Goal: Navigation & Orientation: Find specific page/section

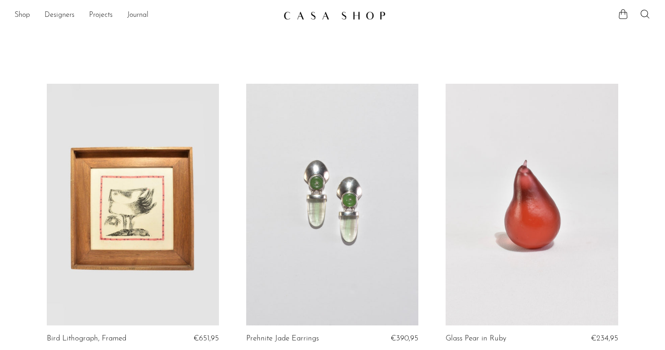
click at [336, 15] on img at bounding box center [335, 15] width 102 height 9
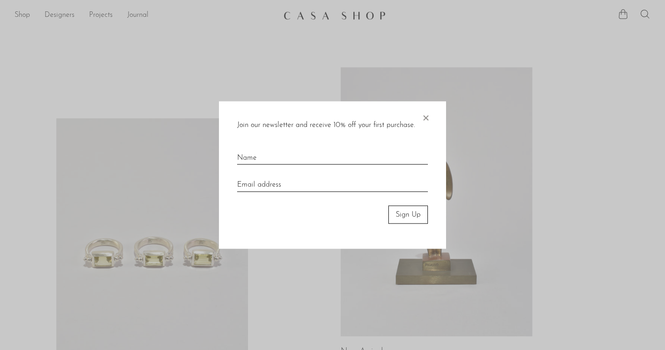
click at [428, 118] on span "×" at bounding box center [425, 115] width 9 height 29
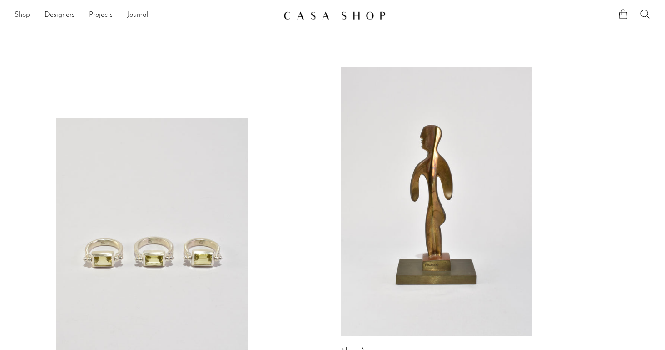
click at [23, 14] on link "Shop" at bounding box center [22, 16] width 15 height 12
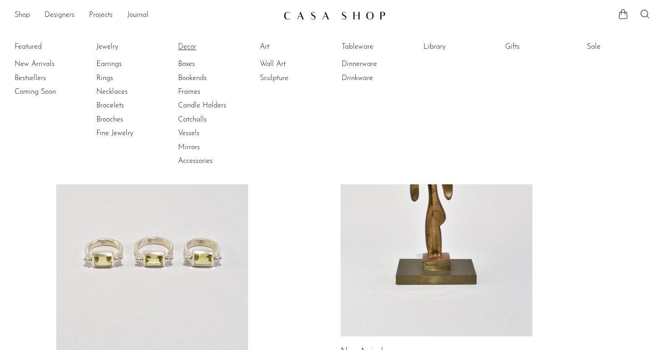
click at [185, 47] on link "Decor" at bounding box center [212, 47] width 68 height 10
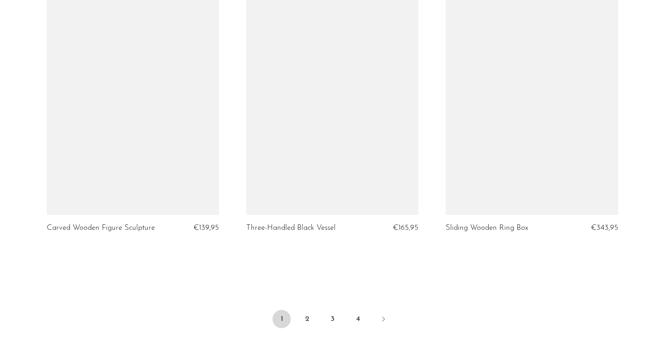
scroll to position [3224, 0]
